Goal: Transaction & Acquisition: Purchase product/service

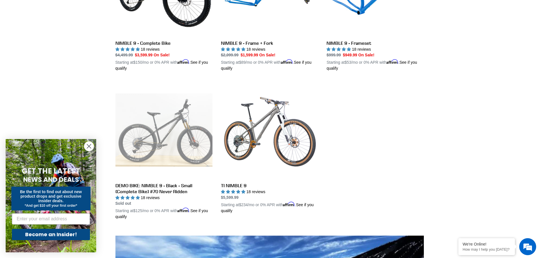
scroll to position [198, 0]
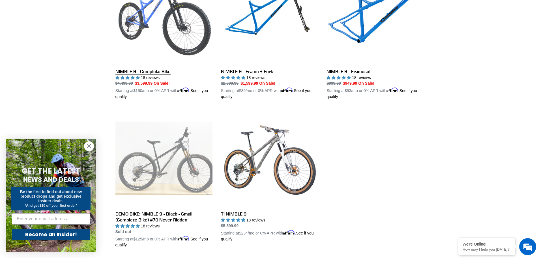
click at [168, 44] on link "NIMBLE 9 - Complete Bike" at bounding box center [164, 33] width 97 height 133
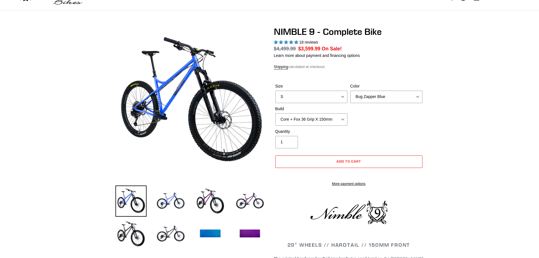
scroll to position [57, 0]
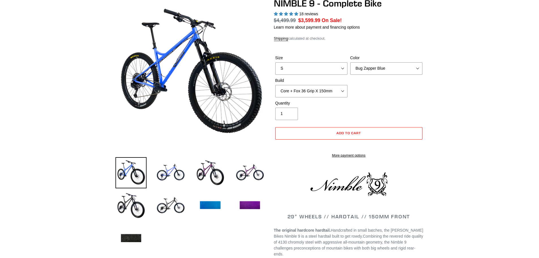
select select "highest-rating"
click at [334, 67] on select "S M L XL" at bounding box center [312, 68] width 72 height 12
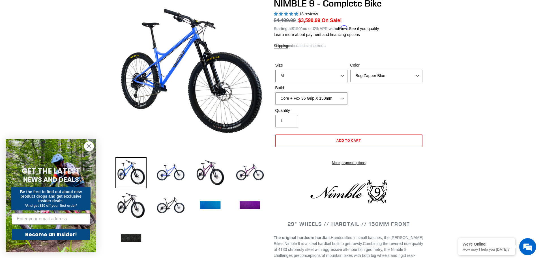
click at [276, 70] on select "S M L XL" at bounding box center [312, 76] width 72 height 12
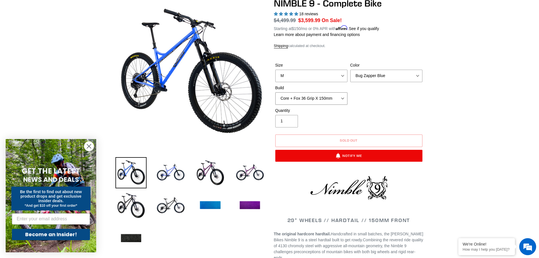
click at [316, 98] on select "Core + Fox 36 Grip X 150mm Pro + Fox 36 Grip X 150mm Core + RockShox Lyrik Ulti…" at bounding box center [312, 98] width 72 height 12
click at [310, 80] on select "S M L XL" at bounding box center [312, 76] width 72 height 12
select select "L"
click at [276, 70] on select "S M L XL" at bounding box center [312, 76] width 72 height 12
click at [362, 81] on select "Bug Zapper Blue Purple Haze - Sold Out Galaxy Black" at bounding box center [387, 76] width 72 height 12
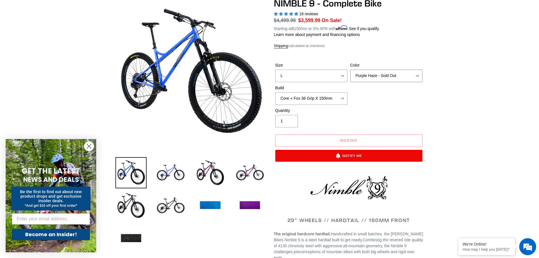
click at [351, 70] on select "Bug Zapper Blue Purple Haze - Sold Out Galaxy Black" at bounding box center [387, 76] width 72 height 12
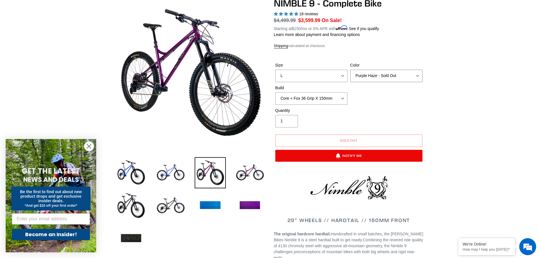
click at [369, 79] on select "Bug Zapper Blue Purple Haze - Sold Out Galaxy Black" at bounding box center [387, 76] width 72 height 12
select select "Galaxy Black"
click at [351, 70] on select "Bug Zapper Blue Purple Haze - Sold Out Galaxy Black" at bounding box center [387, 76] width 72 height 12
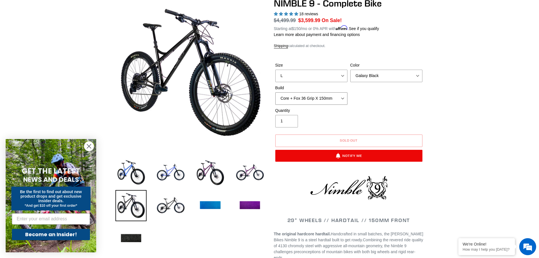
click at [335, 98] on select "Core + Fox 36 Grip X 150mm Pro + Fox 36 Grip X 150mm Core + RockShox Lyrik Ulti…" at bounding box center [312, 98] width 72 height 12
click at [276, 92] on select "Core + Fox 36 Grip X 150mm Pro + Fox 36 Grip X 150mm Core + RockShox Lyrik Ulti…" at bounding box center [312, 98] width 72 height 12
click at [336, 101] on select "Core + Fox 36 Grip X 150mm Pro + Fox 36 Grip X 150mm Core + RockShox Lyrik Ulti…" at bounding box center [312, 98] width 72 height 12
click at [276, 92] on select "Core + Fox 36 Grip X 150mm Pro + Fox 36 Grip X 150mm Core + RockShox Lyrik Ulti…" at bounding box center [312, 98] width 72 height 12
click at [331, 102] on select "Core + Fox 36 Grip X 150mm Pro + Fox 36 Grip X 150mm Core + RockShox Lyrik Ulti…" at bounding box center [312, 98] width 72 height 12
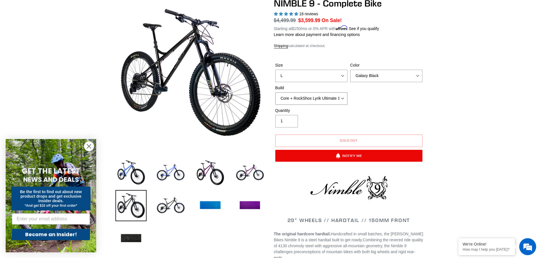
select select "Pro + RockShox Lyrik Ultimate 150mm"
click at [276, 92] on select "Core + Fox 36 Grip X 150mm Pro + Fox 36 Grip X 150mm Core + RockShox Lyrik Ulti…" at bounding box center [312, 98] width 72 height 12
click at [372, 112] on div "Quantity 1" at bounding box center [349, 119] width 150 height 23
click at [177, 172] on img at bounding box center [170, 172] width 31 height 31
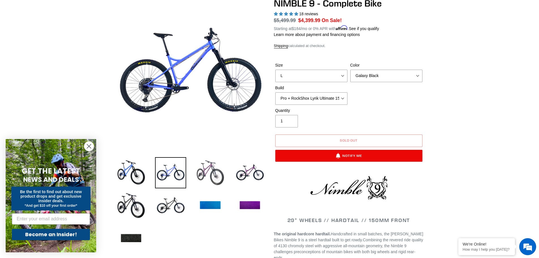
click at [203, 172] on img at bounding box center [210, 172] width 31 height 31
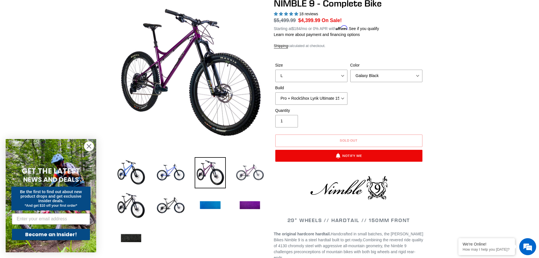
click at [244, 173] on img at bounding box center [249, 172] width 31 height 31
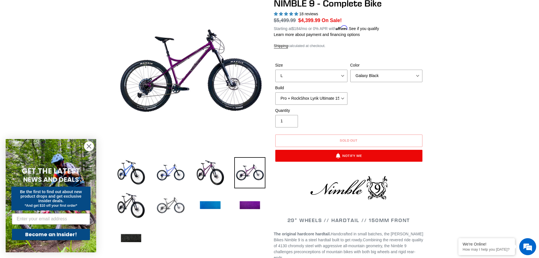
click at [182, 198] on img at bounding box center [170, 205] width 31 height 31
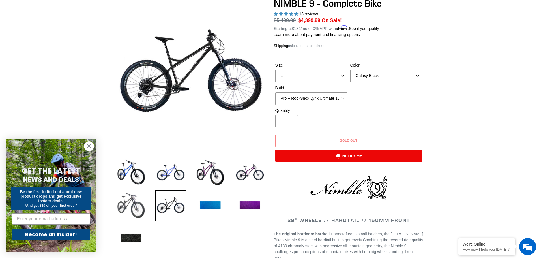
click at [143, 196] on img at bounding box center [131, 205] width 31 height 31
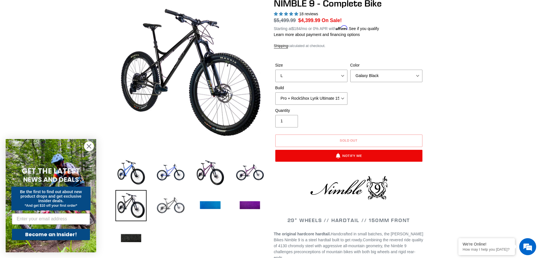
click at [172, 202] on img at bounding box center [170, 205] width 31 height 31
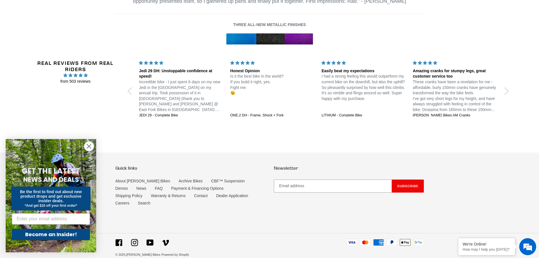
scroll to position [749, 0]
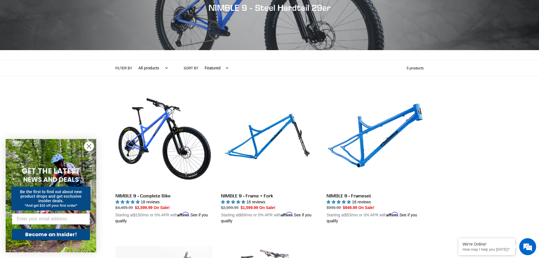
scroll to position [0, 0]
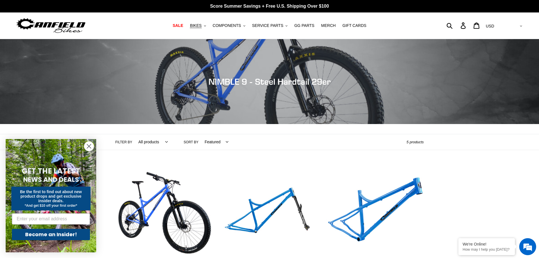
drag, startPoint x: 86, startPoint y: 77, endPoint x: 79, endPoint y: -1, distance: 78.2
